Goal: Transaction & Acquisition: Book appointment/travel/reservation

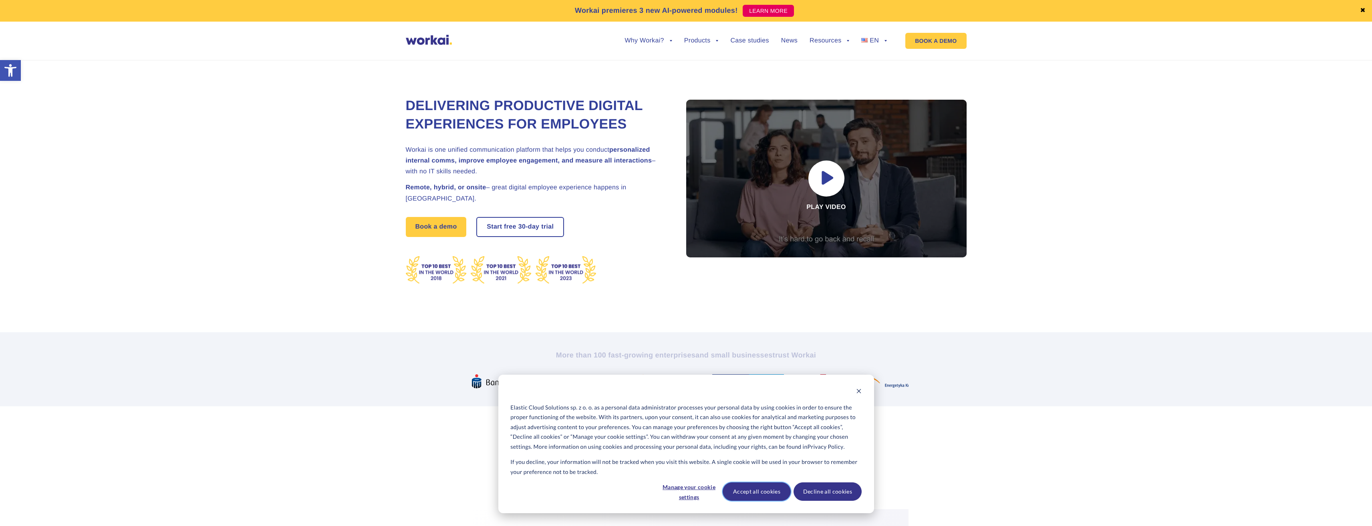
click at [764, 485] on button "Accept all cookies" at bounding box center [757, 492] width 68 height 18
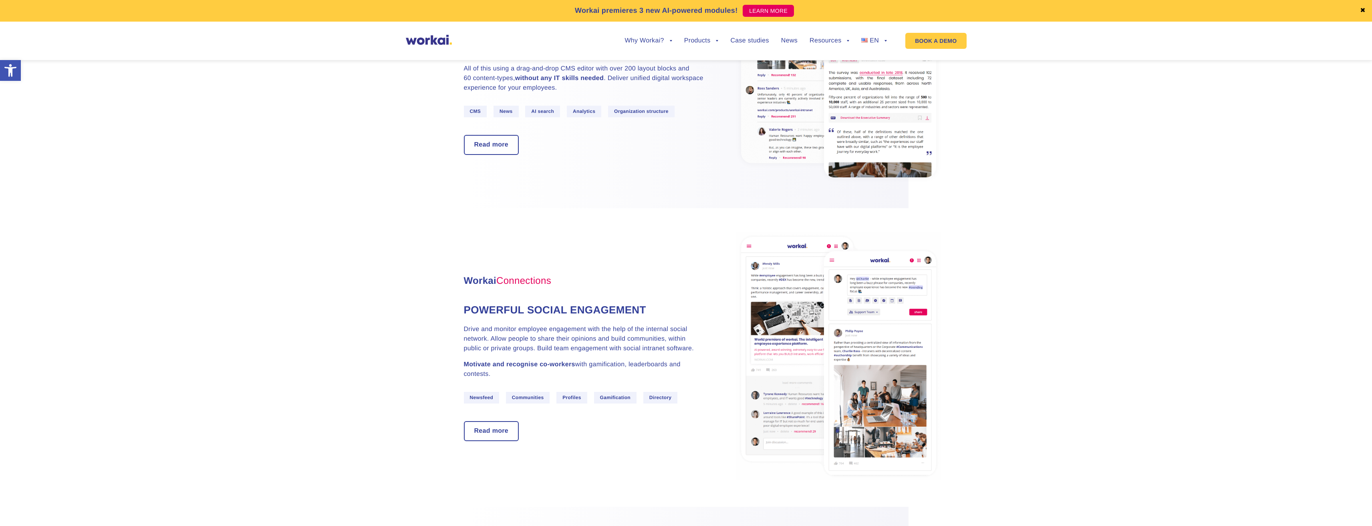
scroll to position [601, 0]
click at [478, 136] on link "Read more" at bounding box center [492, 144] width 54 height 18
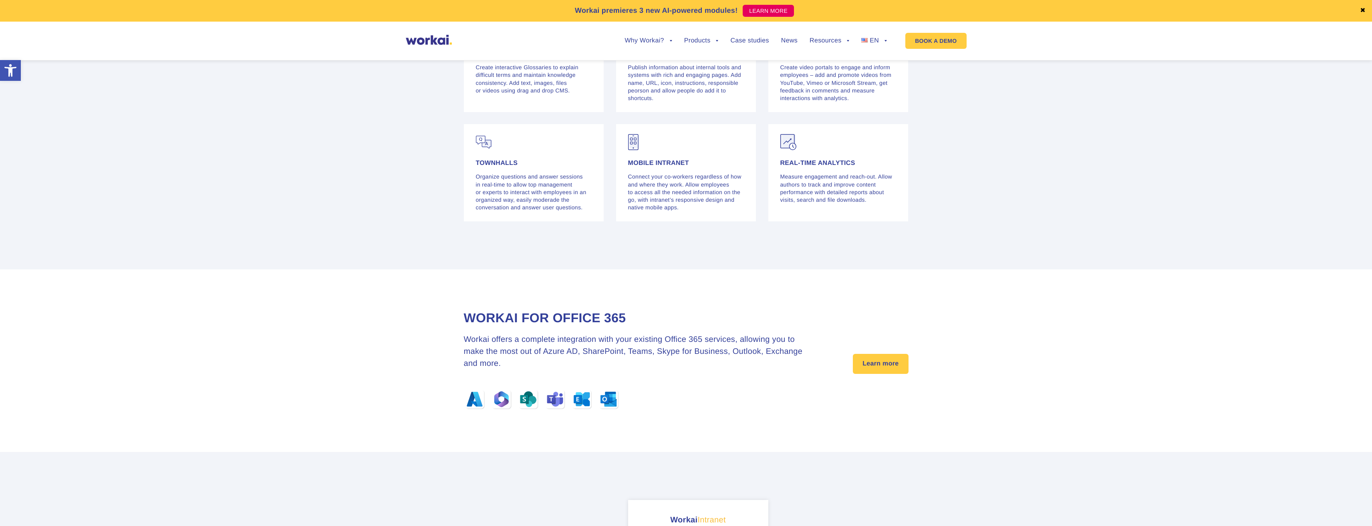
scroll to position [2283, 0]
click at [898, 361] on link "Learn more" at bounding box center [880, 363] width 55 height 20
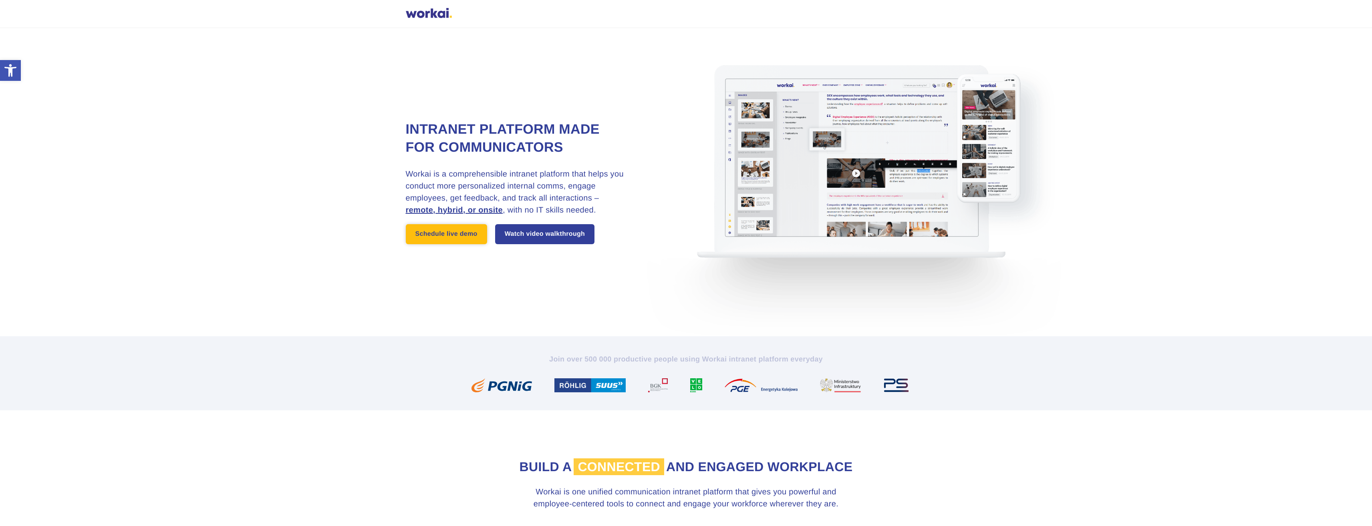
click at [454, 232] on link "Schedule live demo" at bounding box center [446, 234] width 81 height 20
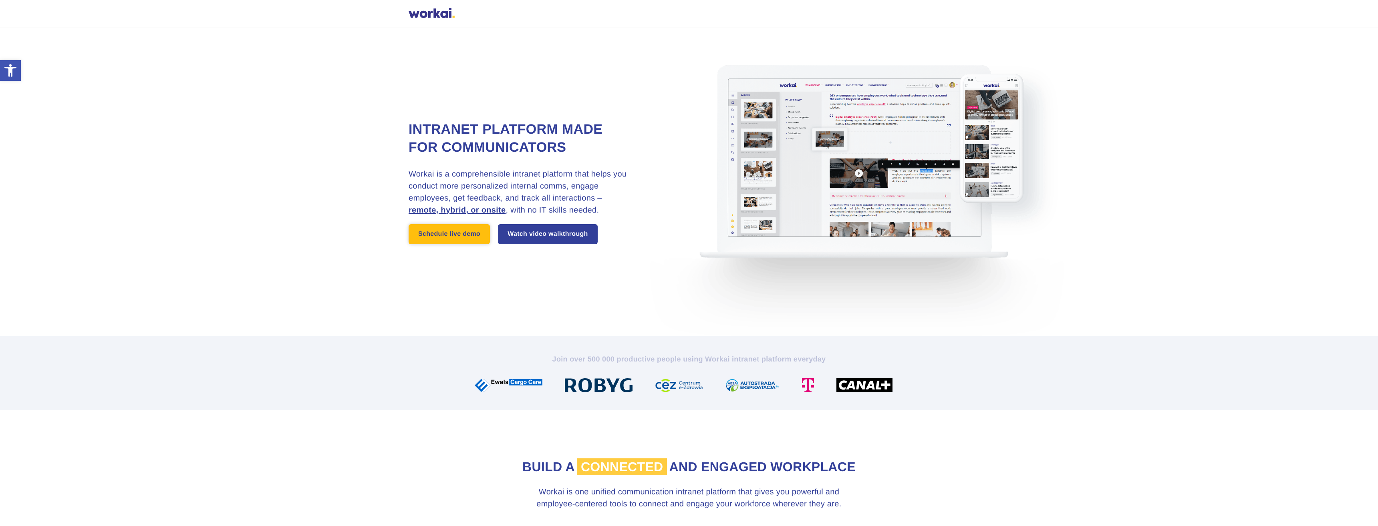
click at [457, 238] on link "Schedule live demo" at bounding box center [449, 234] width 81 height 20
click at [452, 231] on link "Schedule live demo" at bounding box center [449, 234] width 81 height 20
